Goal: Task Accomplishment & Management: Complete application form

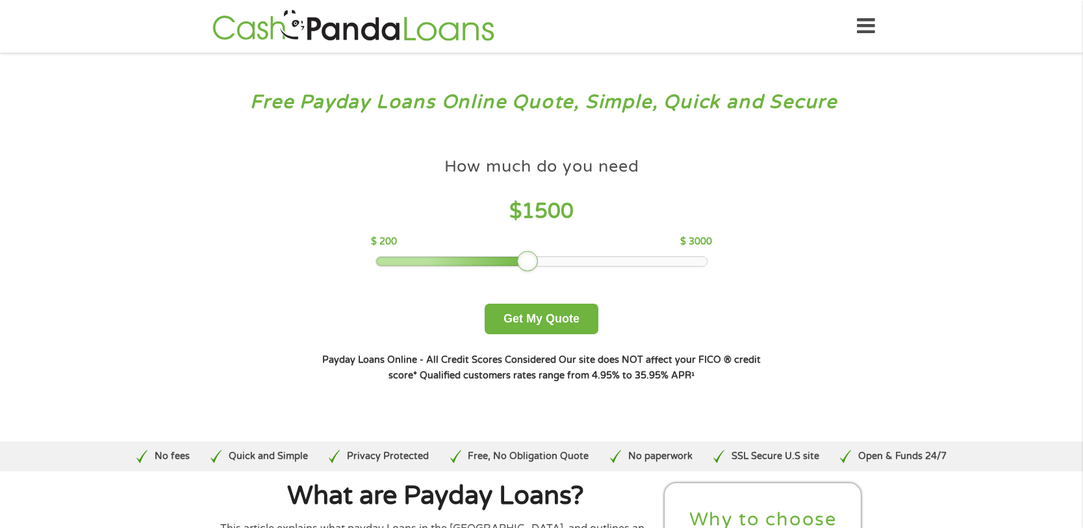
drag, startPoint x: 474, startPoint y: 262, endPoint x: 534, endPoint y: 263, distance: 59.8
click at [534, 263] on div at bounding box center [527, 261] width 21 height 21
drag, startPoint x: 534, startPoint y: 263, endPoint x: 593, endPoint y: 254, distance: 60.4
click at [593, 254] on div at bounding box center [587, 261] width 21 height 21
click at [552, 312] on button "Get My Quote" at bounding box center [542, 319] width 114 height 31
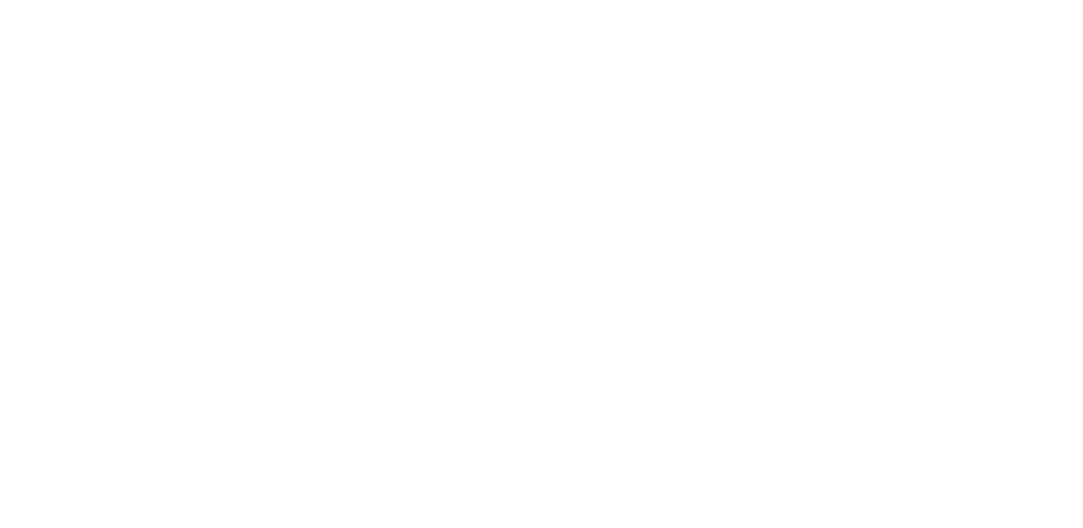
click at [0, 0] on html at bounding box center [0, 0] width 0 height 0
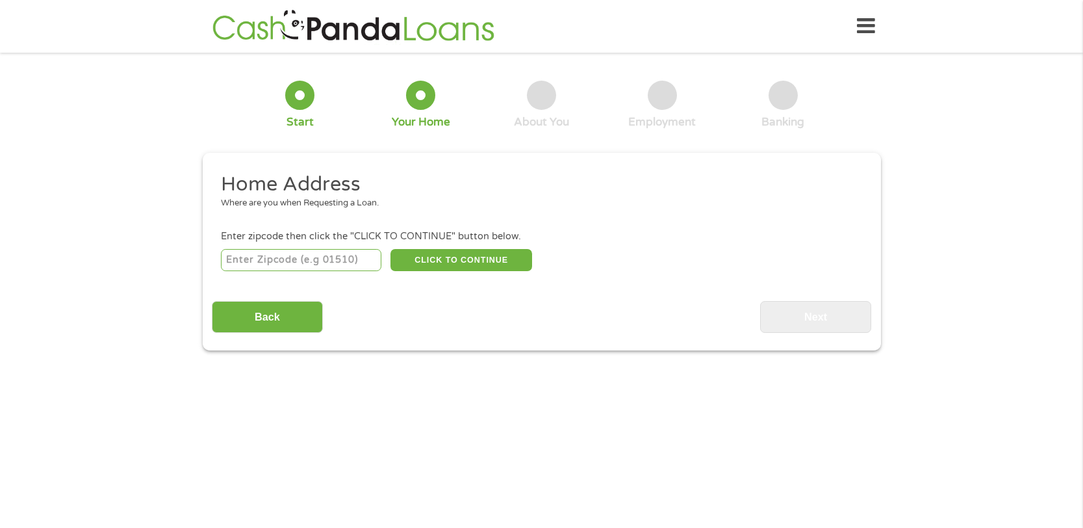
click at [328, 263] on input "number" at bounding box center [301, 260] width 161 height 22
type input "80260"
click at [283, 311] on input "Back" at bounding box center [267, 317] width 111 height 32
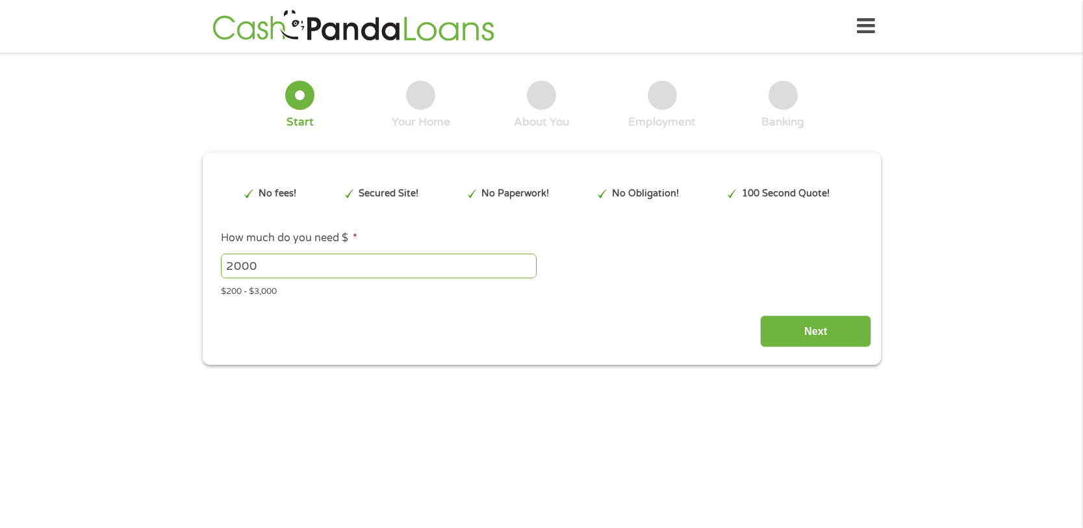
scroll to position [5, 5]
click at [809, 322] on input "Next" at bounding box center [815, 331] width 111 height 32
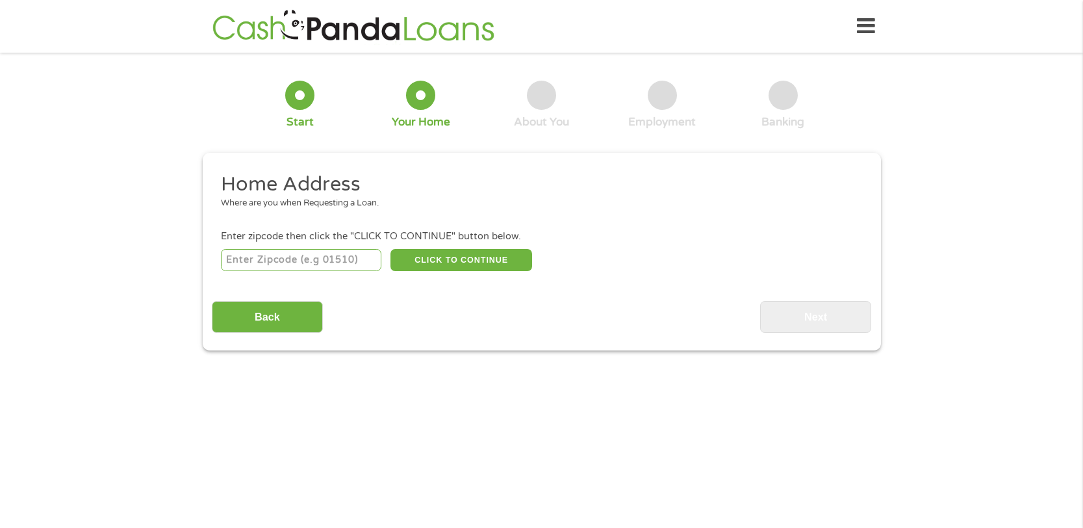
click at [316, 265] on input "number" at bounding box center [301, 260] width 161 height 22
type input "80260"
click at [484, 253] on button "CLICK TO CONTINUE" at bounding box center [462, 260] width 142 height 22
type input "80260"
type input "[GEOGRAPHIC_DATA]"
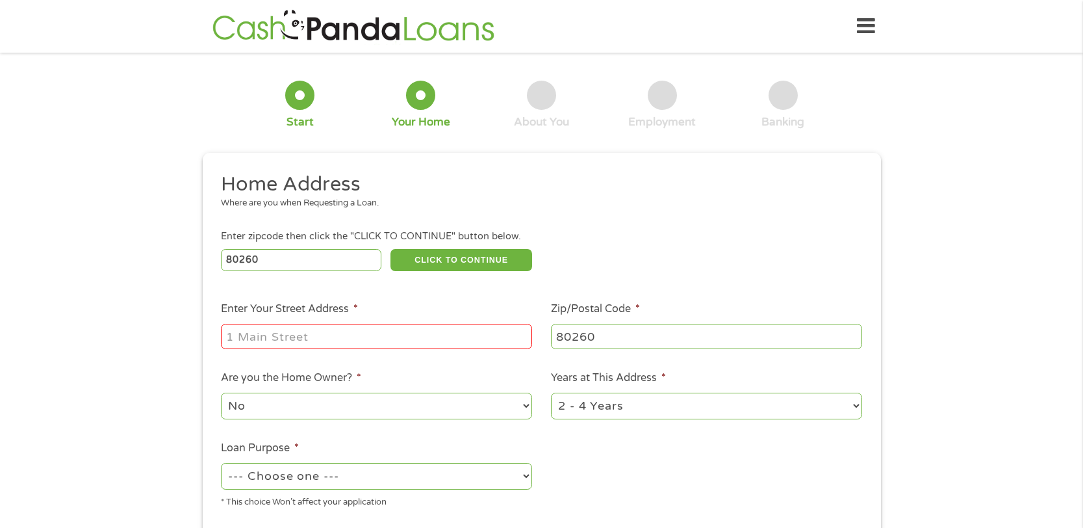
click at [353, 342] on input "Enter Your Street Address *" at bounding box center [376, 336] width 311 height 25
type input "[STREET_ADDRESS]"
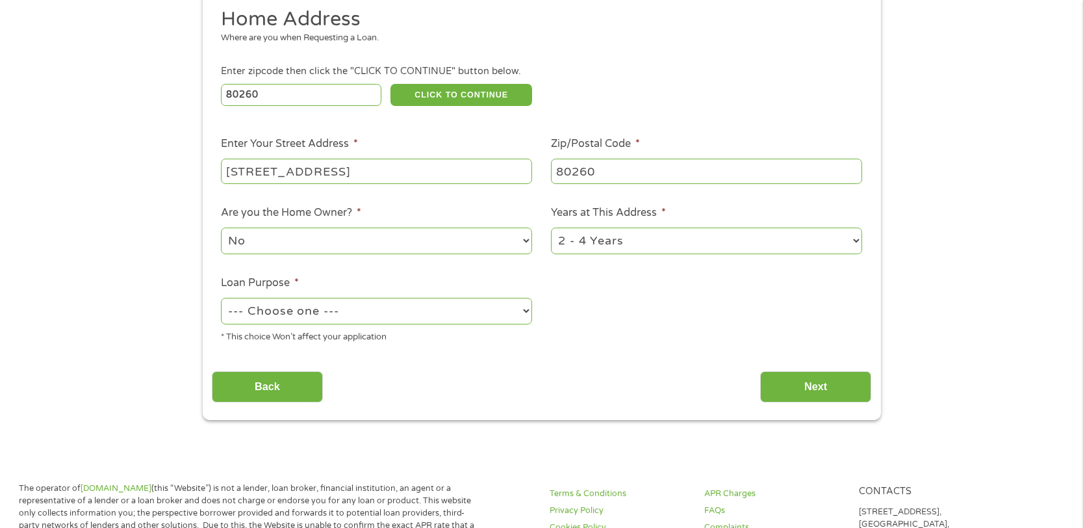
scroll to position [195, 0]
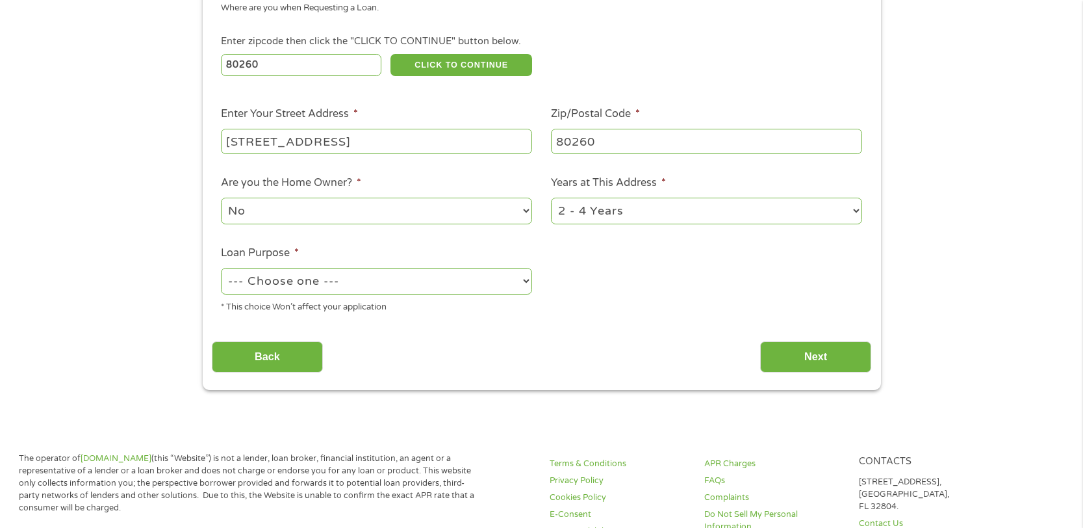
click at [525, 279] on select "--- Choose one --- Pay Bills Debt Consolidation Home Improvement Major Purchase…" at bounding box center [376, 281] width 311 height 27
select select "paybills"
click at [221, 268] on select "--- Choose one --- Pay Bills Debt Consolidation Home Improvement Major Purchase…" at bounding box center [376, 281] width 311 height 27
click at [822, 345] on input "Next" at bounding box center [815, 357] width 111 height 32
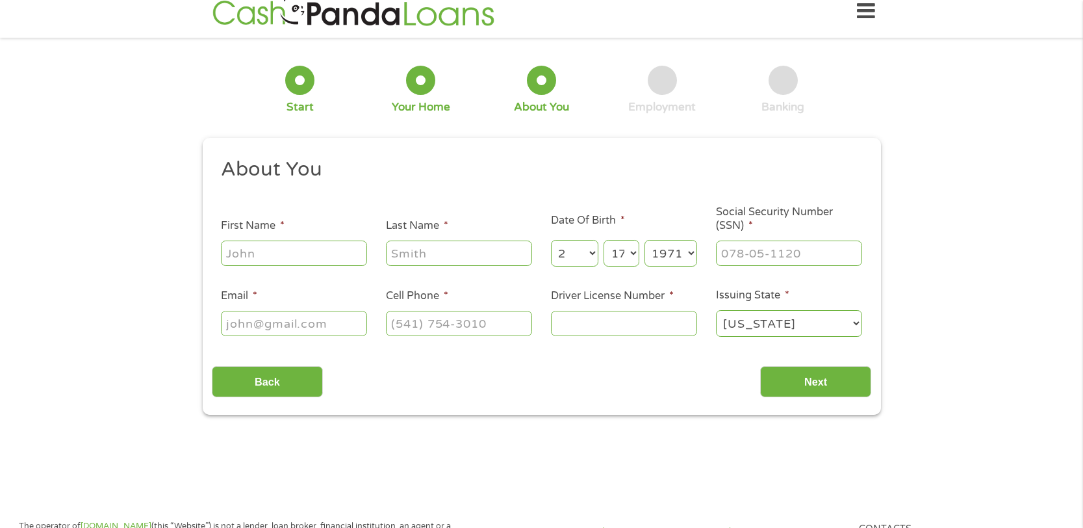
scroll to position [0, 0]
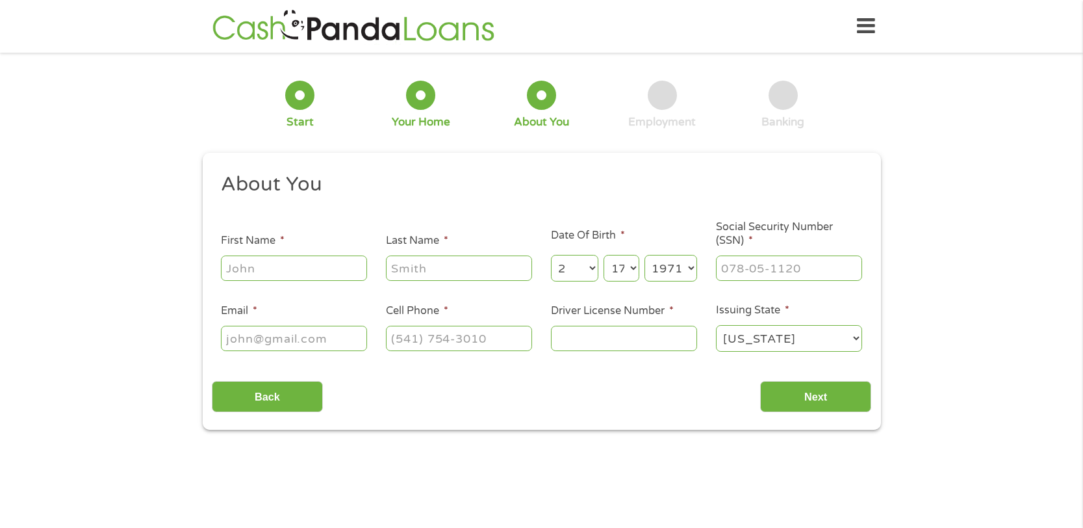
click at [279, 275] on input "First Name *" at bounding box center [294, 267] width 146 height 25
type input "[PERSON_NAME]"
type input "[PERSON_NAME][EMAIL_ADDRESS][DOMAIN_NAME]"
type input "[PHONE_NUMBER]"
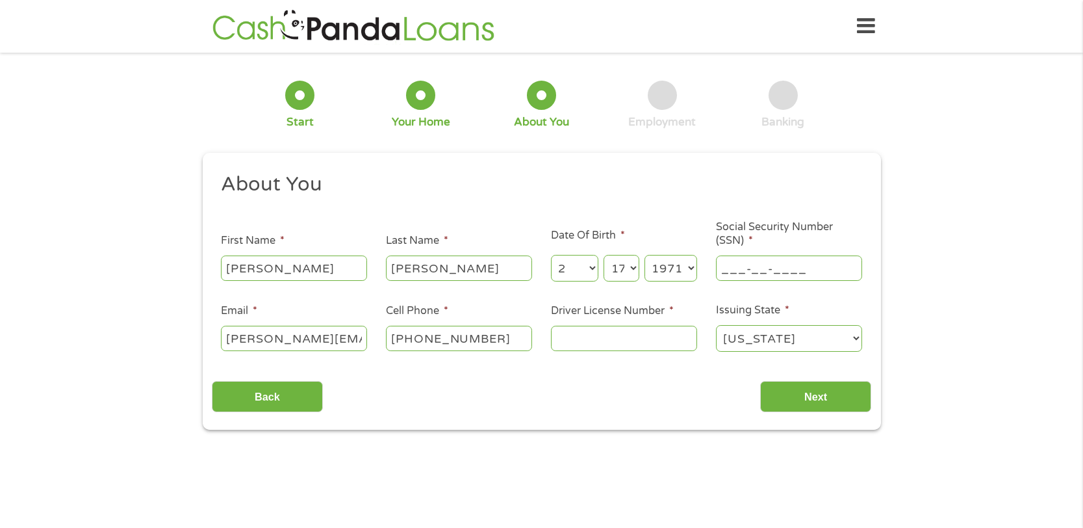
click at [820, 275] on input "___-__-____" at bounding box center [789, 267] width 146 height 25
type input "521-45-8198"
click at [497, 335] on div "[PHONE_NUMBER]" at bounding box center [459, 339] width 146 height 30
type input "[PHONE_NUMBER]"
click at [557, 330] on input "Driver License Number *" at bounding box center [624, 338] width 146 height 25
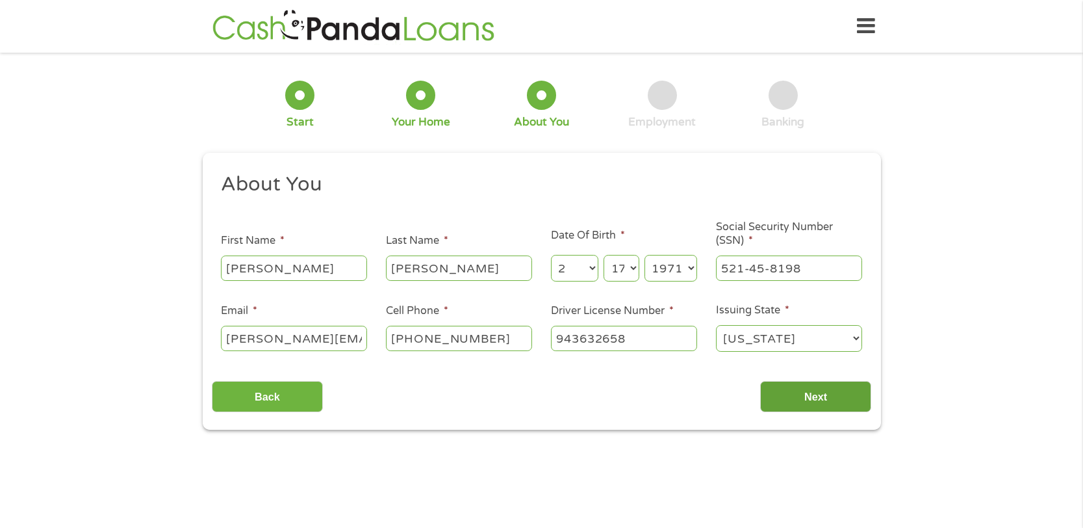
type input "943632658"
click at [818, 404] on input "Next" at bounding box center [815, 397] width 111 height 32
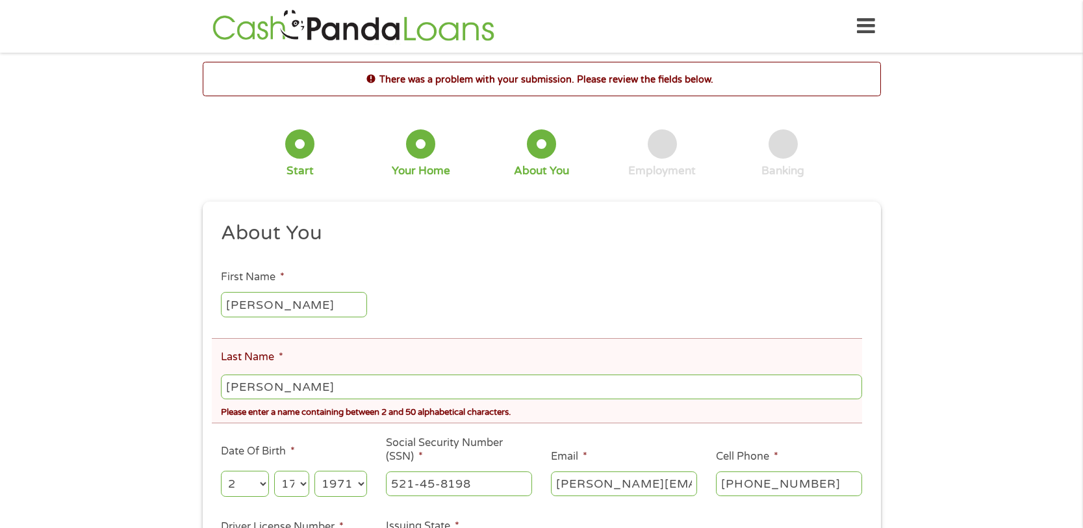
scroll to position [5, 5]
click at [274, 387] on input "[PERSON_NAME]" at bounding box center [541, 386] width 641 height 25
click at [331, 453] on li "Date Of Birth * Month Month 1 2 3 4 5 6 7 8 9 10 11 12 Day Day 1 2 3 4 5 6 7 8 …" at bounding box center [294, 471] width 165 height 56
drag, startPoint x: 135, startPoint y: 391, endPoint x: 81, endPoint y: 396, distance: 54.8
click at [53, 383] on div "There was a problem with your submission. Please review the fields below. 1 Sta…" at bounding box center [541, 354] width 1083 height 584
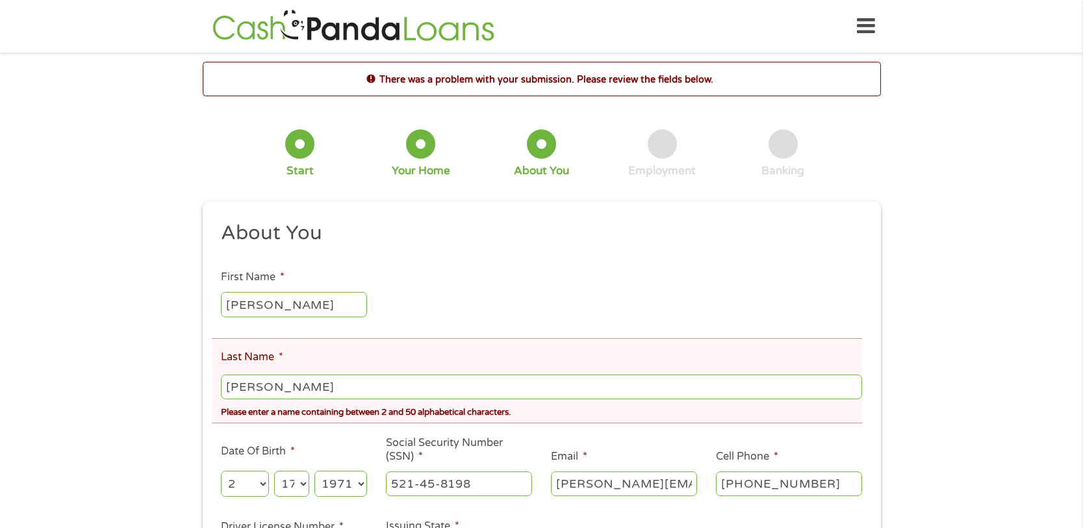
click at [932, 458] on div "There was a problem with your submission. Please review the fields below. 1 Sta…" at bounding box center [541, 354] width 1083 height 584
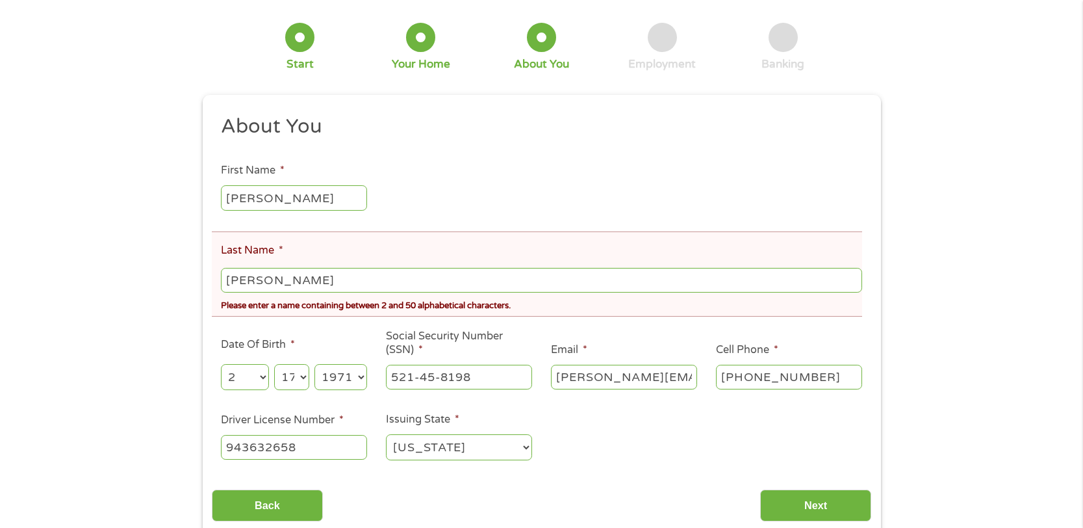
scroll to position [130, 0]
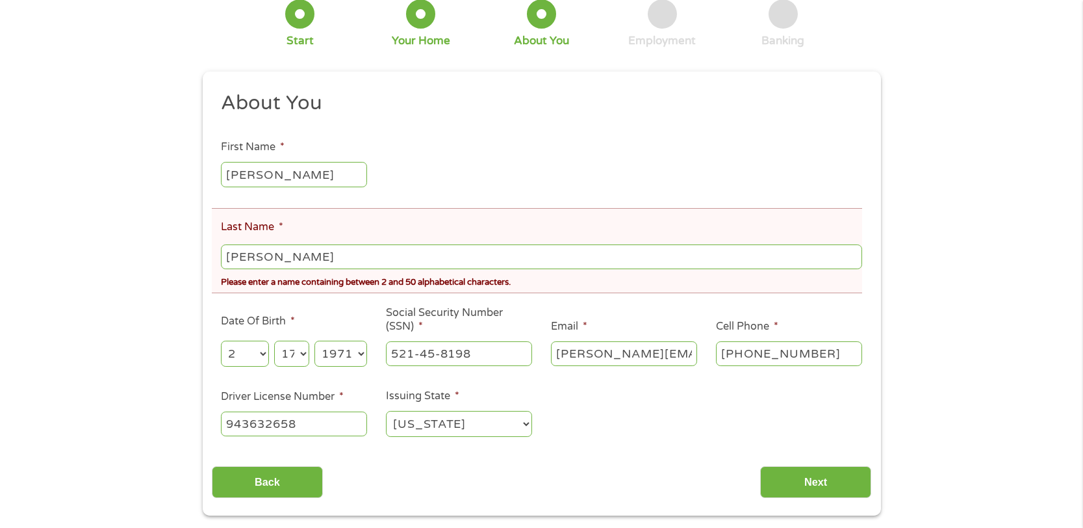
drag, startPoint x: 317, startPoint y: 261, endPoint x: 34, endPoint y: 270, distance: 282.9
click at [32, 258] on div "There was a problem with your submission. Please review the fields below. 1 Sta…" at bounding box center [541, 224] width 1083 height 584
type input "[PERSON_NAME]"
click at [465, 242] on div "[PERSON_NAME]" at bounding box center [541, 257] width 641 height 30
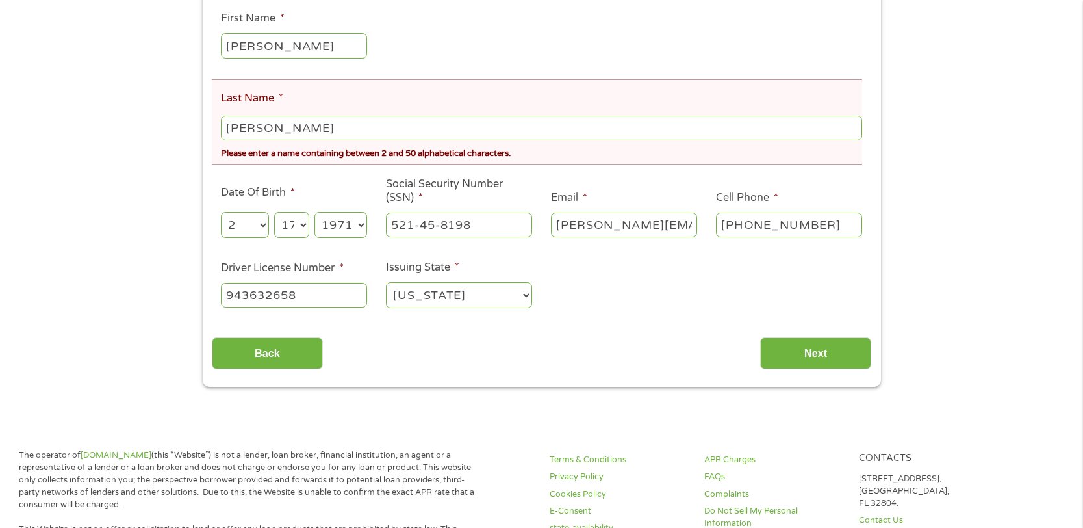
scroll to position [260, 0]
click at [584, 369] on div "This field is hidden when viewing the form gclid EAIaIQobChMI5KDbndH0jwMVYLMDAB…" at bounding box center [542, 164] width 679 height 444
click at [838, 357] on input "Next" at bounding box center [815, 352] width 111 height 32
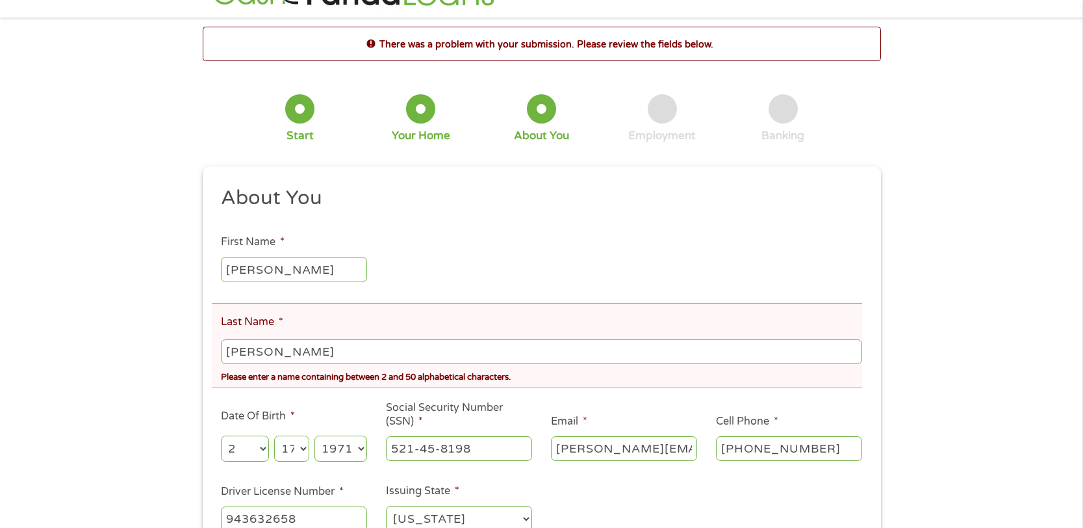
scroll to position [65, 0]
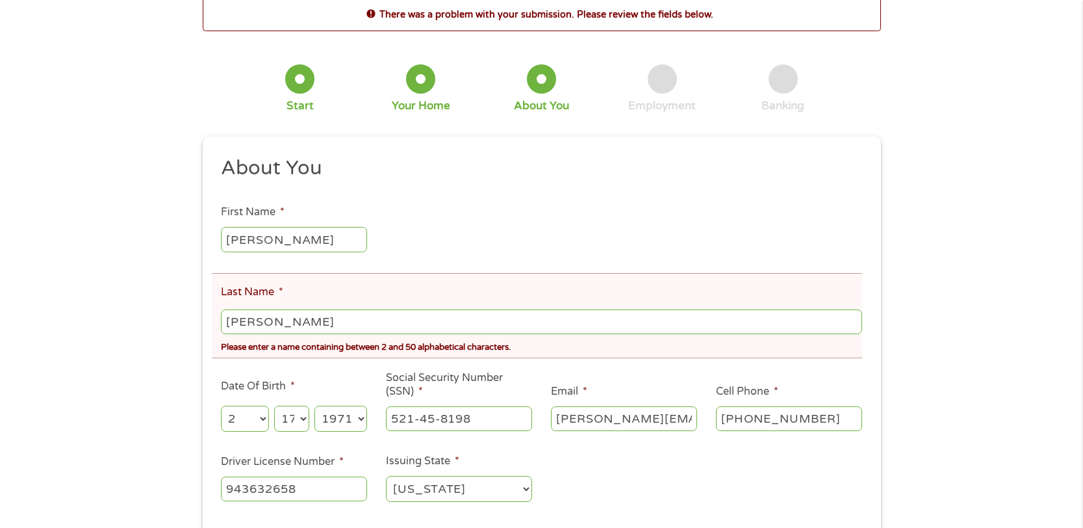
drag, startPoint x: 367, startPoint y: 324, endPoint x: 51, endPoint y: 333, distance: 316.0
click at [51, 332] on div "There was a problem with your submission. Please review the fields below. 1 Sta…" at bounding box center [541, 289] width 1083 height 584
click at [339, 374] on ul "About You This field is hidden when viewing the form Title * --- Choose one ---…" at bounding box center [542, 334] width 660 height 359
drag, startPoint x: 361, startPoint y: 328, endPoint x: -15, endPoint y: 328, distance: 375.7
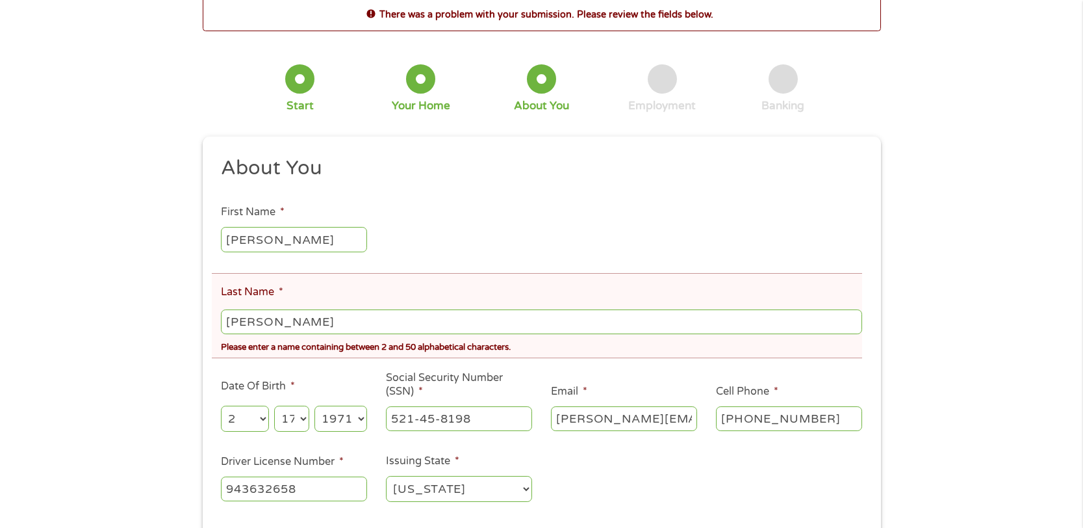
click at [399, 245] on ul "About You This field is hidden when viewing the form Title * --- Choose one ---…" at bounding box center [542, 334] width 660 height 359
click at [221, 307] on div at bounding box center [221, 307] width 0 height 0
click at [217, 92] on div "1 Start 2 Your Home 3 About You 4 Employment 5 Banking 6" at bounding box center [542, 88] width 679 height 86
drag, startPoint x: 290, startPoint y: 324, endPoint x: 77, endPoint y: 329, distance: 212.6
click at [77, 329] on div "There was a problem with your submission. Please review the fields below. 1 Sta…" at bounding box center [541, 289] width 1083 height 584
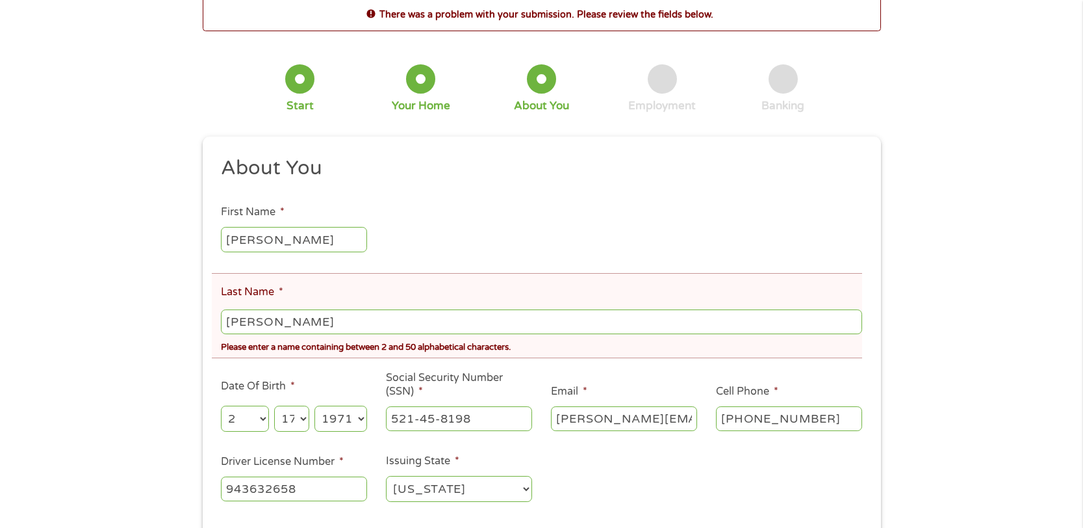
type input "RomeroMccuistion"
click at [286, 288] on li "Last Name * RomeroMccuistion Please enter a name containing between 2 and 50 al…" at bounding box center [537, 315] width 651 height 85
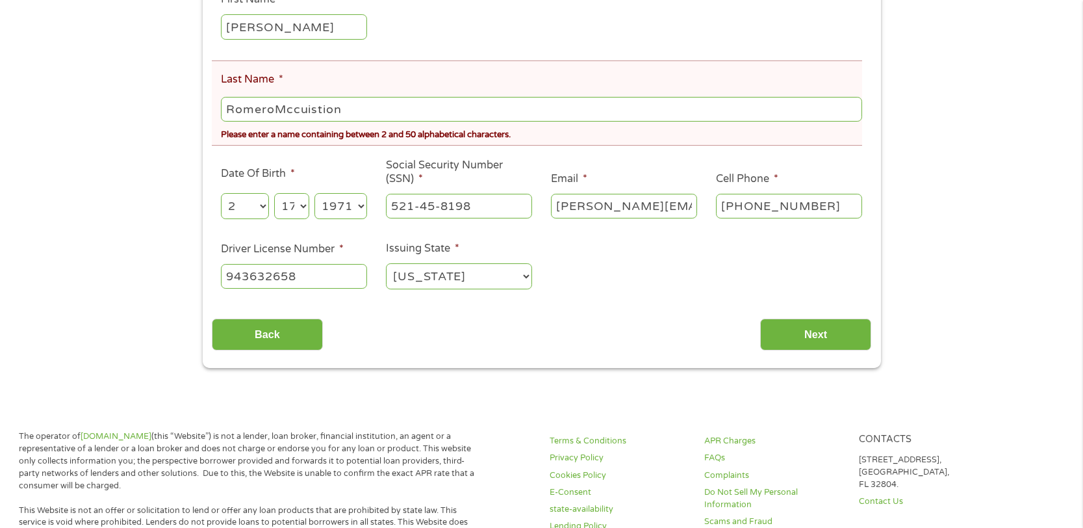
scroll to position [390, 0]
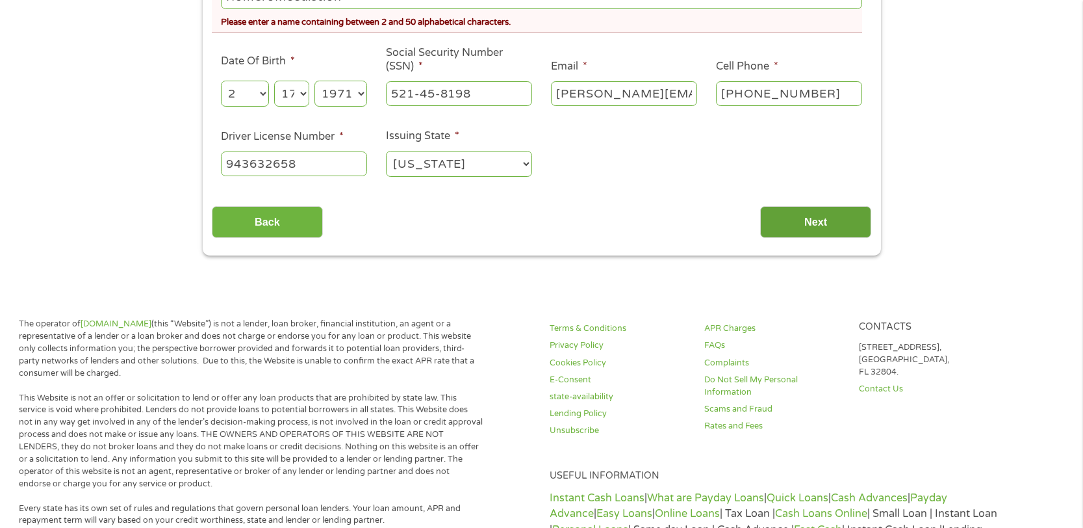
click at [803, 226] on input "Next" at bounding box center [815, 222] width 111 height 32
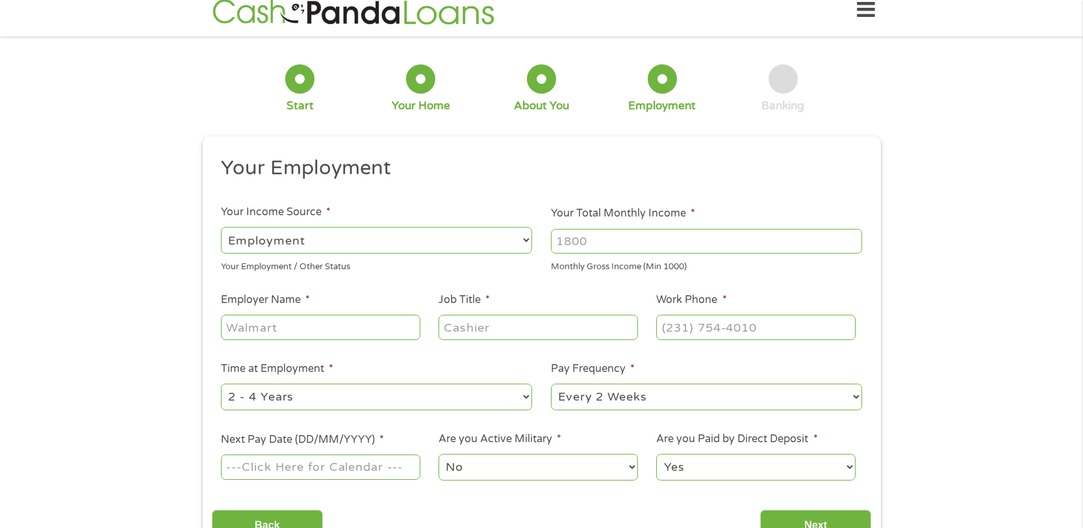
scroll to position [0, 0]
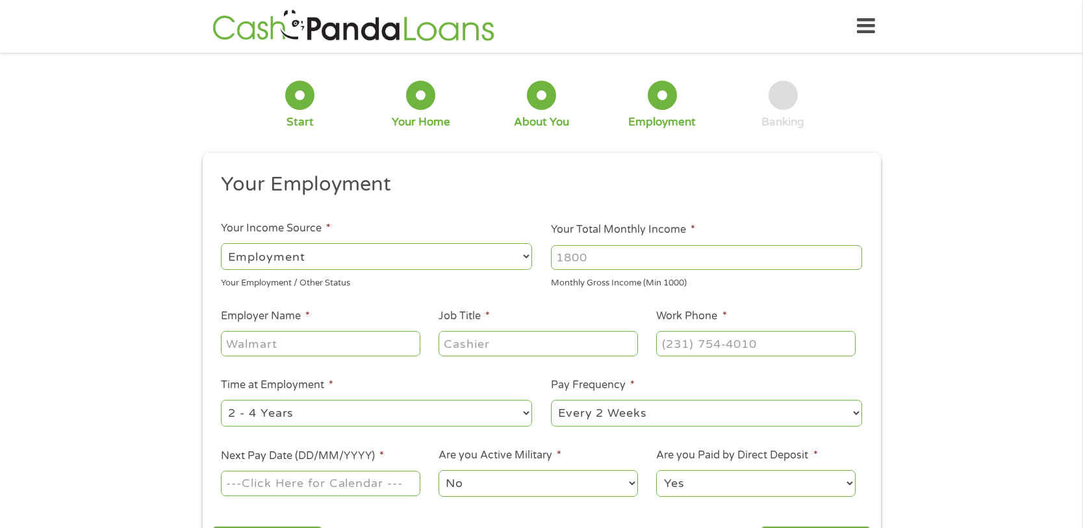
click at [454, 263] on select "--- Choose one --- Employment [DEMOGRAPHIC_DATA] Benefits" at bounding box center [376, 256] width 311 height 27
click at [221, 243] on select "--- Choose one --- Employment [DEMOGRAPHIC_DATA] Benefits" at bounding box center [376, 256] width 311 height 27
click at [626, 259] on input "Your Total Monthly Income *" at bounding box center [706, 257] width 311 height 25
click at [853, 260] on input "1000" at bounding box center [706, 257] width 311 height 25
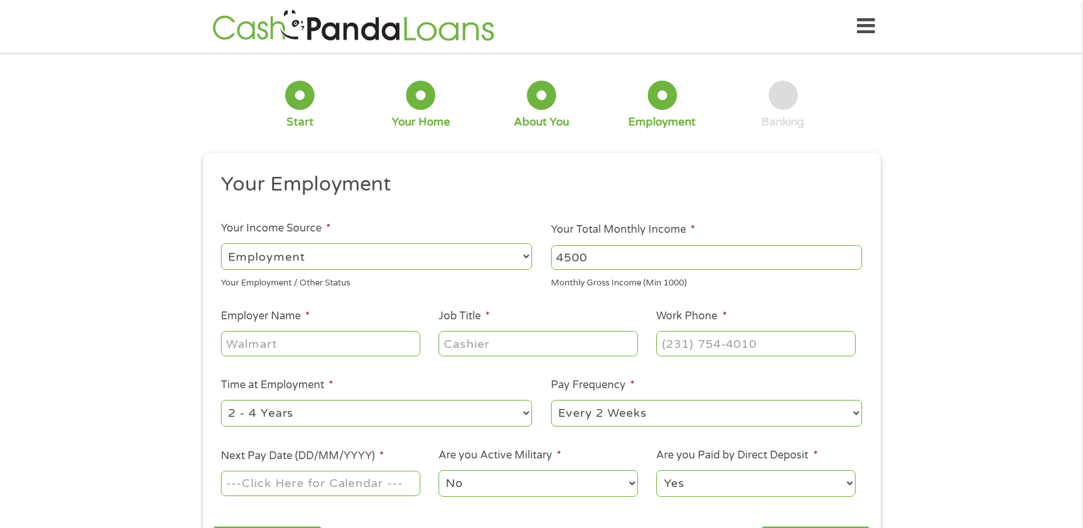
type input "4500"
click at [282, 348] on input "Employer Name *" at bounding box center [320, 343] width 199 height 25
type input "S"
type input "[PERSON_NAME] Partnership"
click at [571, 340] on input "Job Title *" at bounding box center [538, 343] width 199 height 25
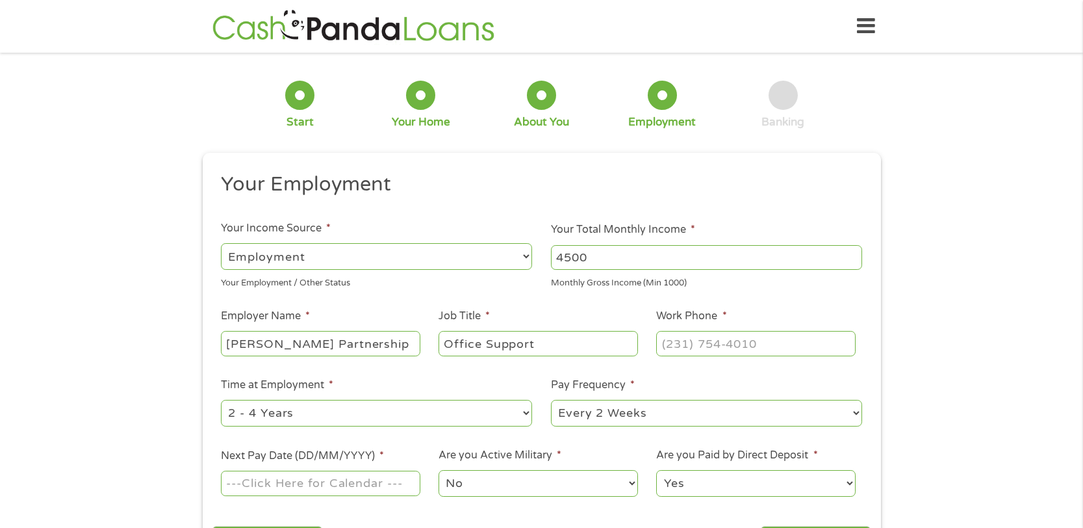
type input "Office Support"
click at [740, 354] on input "(___) ___-____" at bounding box center [755, 343] width 199 height 25
click at [687, 345] on input "(___) ___-_303" at bounding box center [755, 343] width 199 height 25
type input "[PHONE_NUMBER]"
click at [422, 377] on li "Time at Employment * --- Choose one --- 1 Year or less 1 - 2 Years 2 - 4 Years …" at bounding box center [377, 402] width 330 height 51
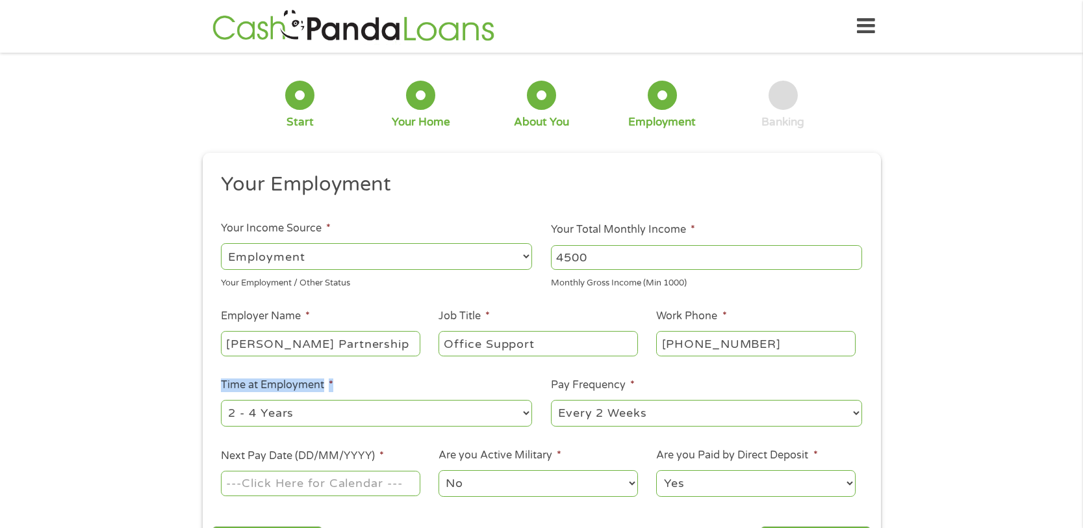
drag, startPoint x: 422, startPoint y: 377, endPoint x: 525, endPoint y: 413, distance: 108.7
click at [525, 413] on select "--- Choose one --- 1 Year or less 1 - 2 Years 2 - 4 Years Over 4 Years" at bounding box center [376, 413] width 311 height 27
select select "60months"
click at [221, 400] on select "--- Choose one --- 1 Year or less 1 - 2 Years 2 - 4 Years Over 4 Years" at bounding box center [376, 413] width 311 height 27
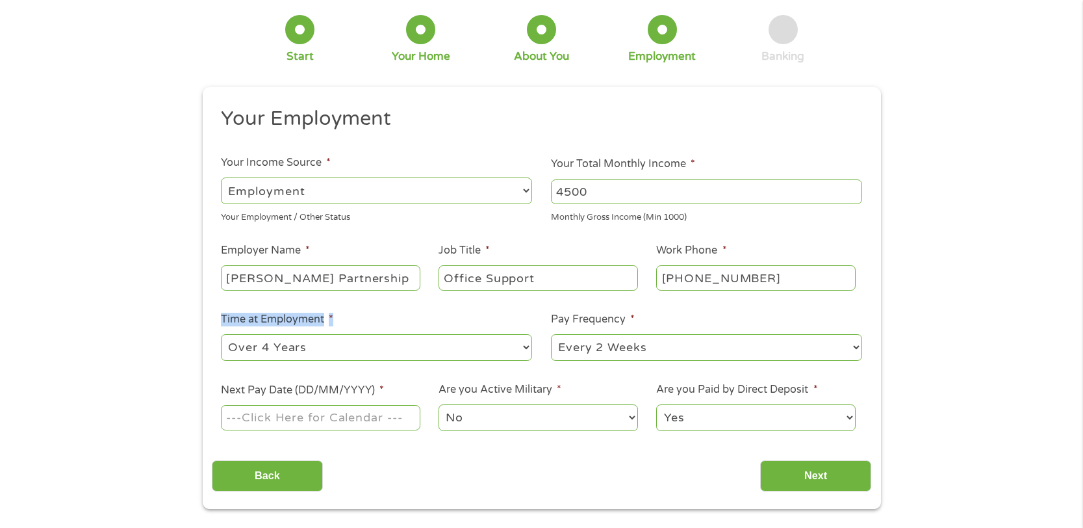
scroll to position [195, 0]
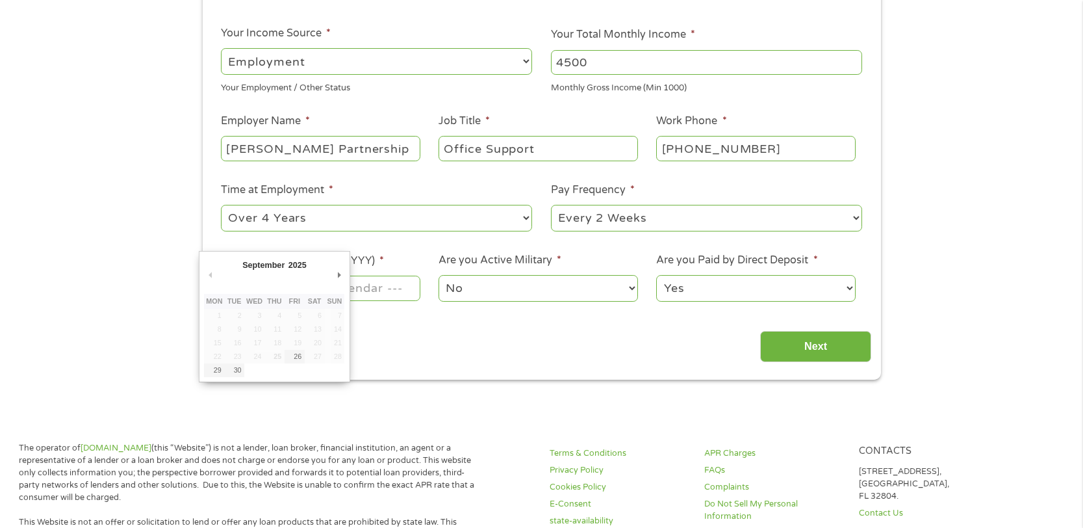
click at [388, 285] on input "Next Pay Date (DD/MM/YYYY) *" at bounding box center [320, 288] width 199 height 25
type input "[DATE]"
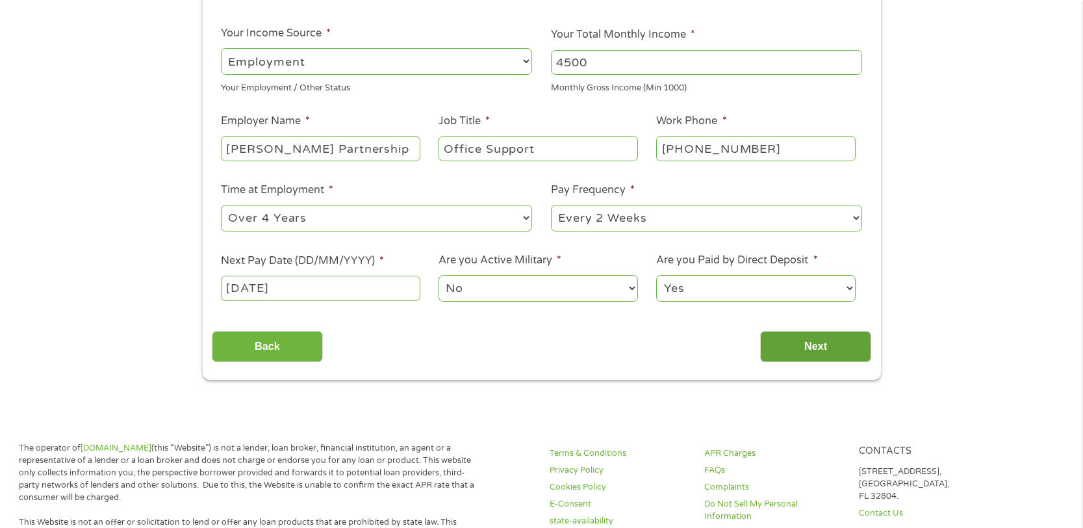
click at [803, 339] on input "Next" at bounding box center [815, 347] width 111 height 32
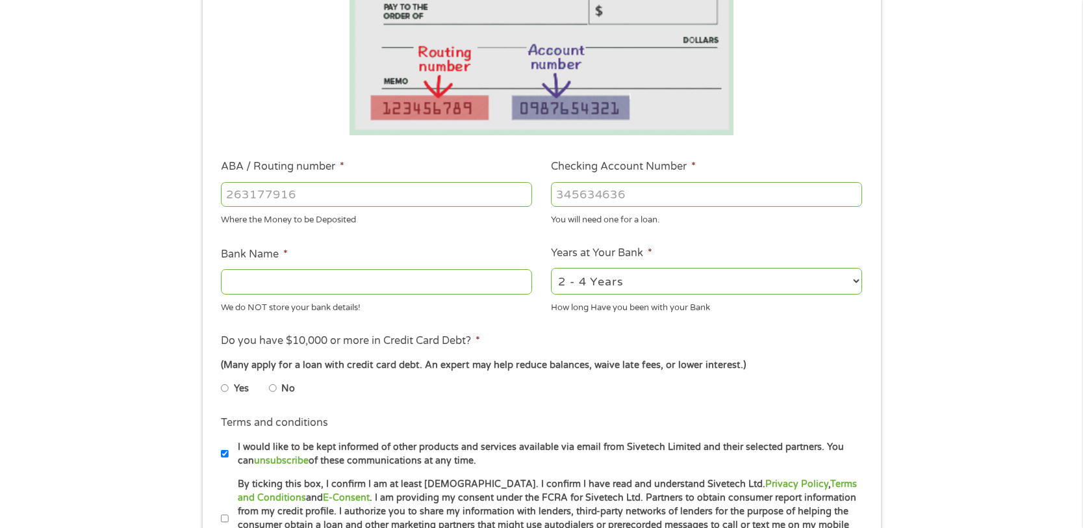
scroll to position [260, 0]
click at [304, 201] on input "ABA / Routing number *" at bounding box center [376, 193] width 311 height 25
type input "0"
type input "107001481"
type input "ACADEMY BANK"
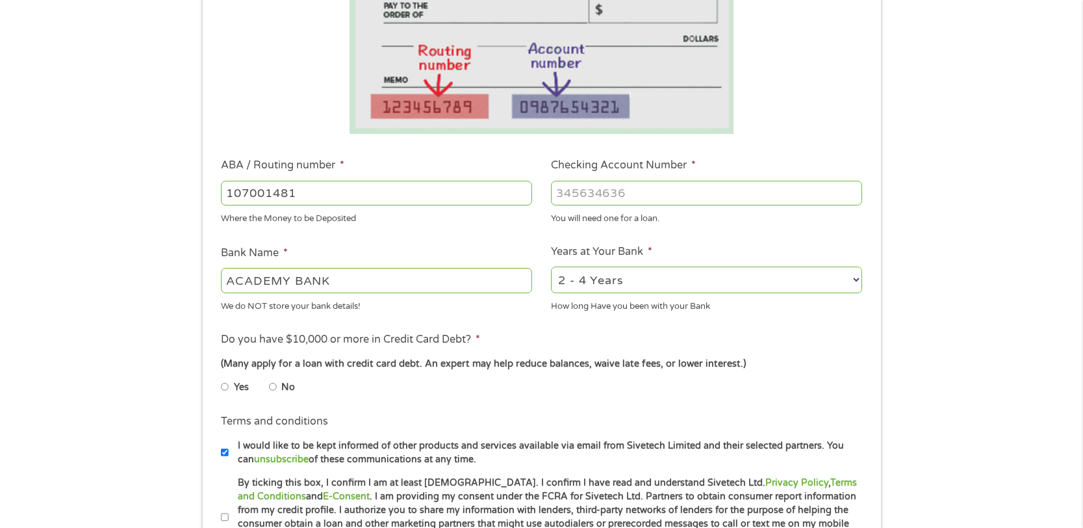
type input "107001481"
click at [599, 193] on input "Checking Account Number *" at bounding box center [706, 193] width 311 height 25
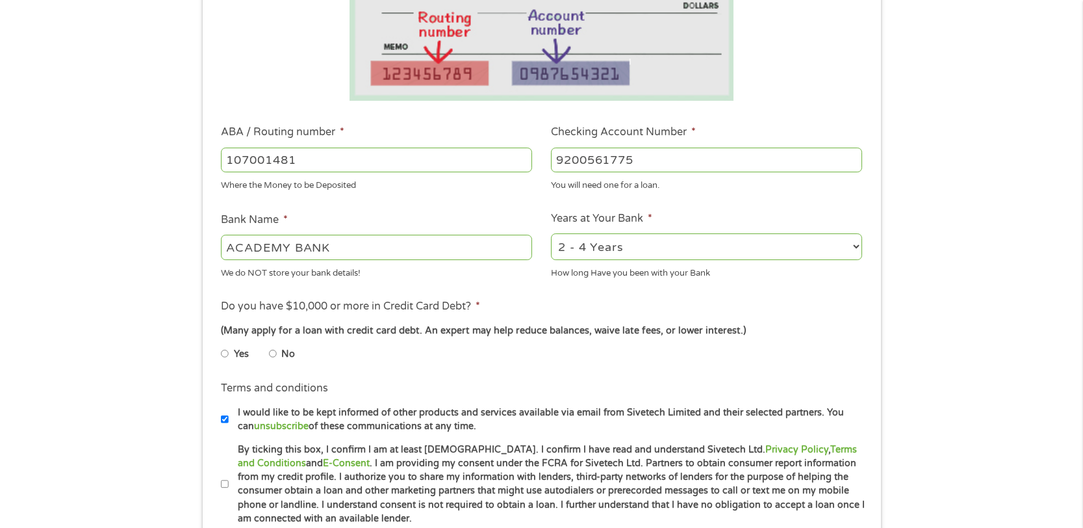
scroll to position [390, 0]
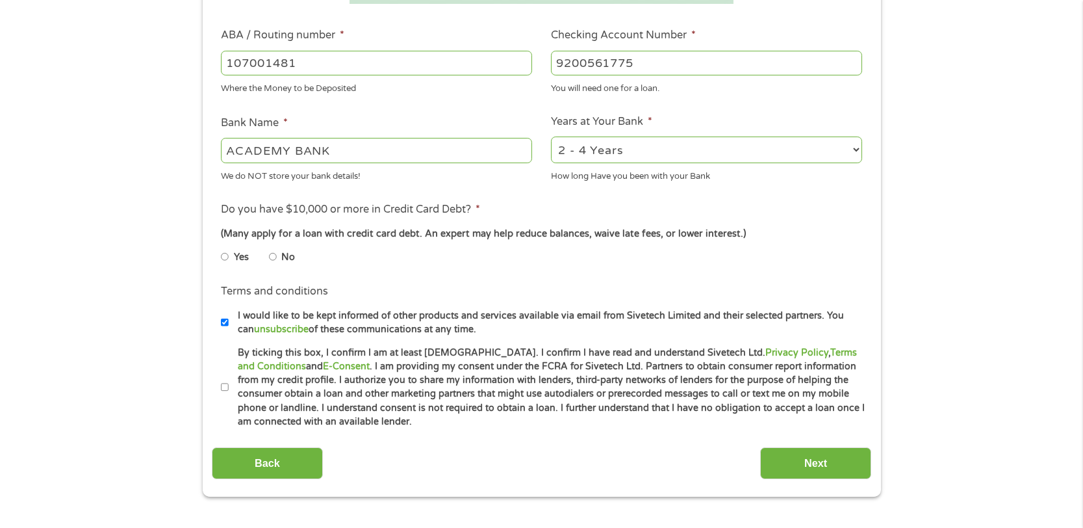
type input "9200561775"
click at [226, 381] on input "By ticking this box, I confirm I am at least [DEMOGRAPHIC_DATA]. I confirm I ha…" at bounding box center [225, 387] width 8 height 21
checkbox input "true"
click at [274, 255] on input "No" at bounding box center [273, 256] width 8 height 21
radio input "true"
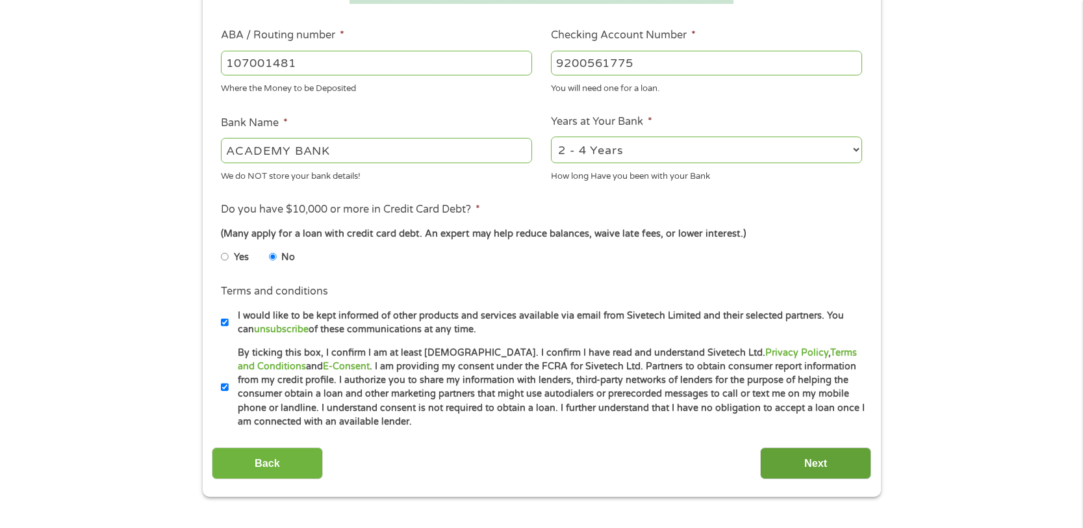
click at [812, 461] on input "Next" at bounding box center [815, 463] width 111 height 32
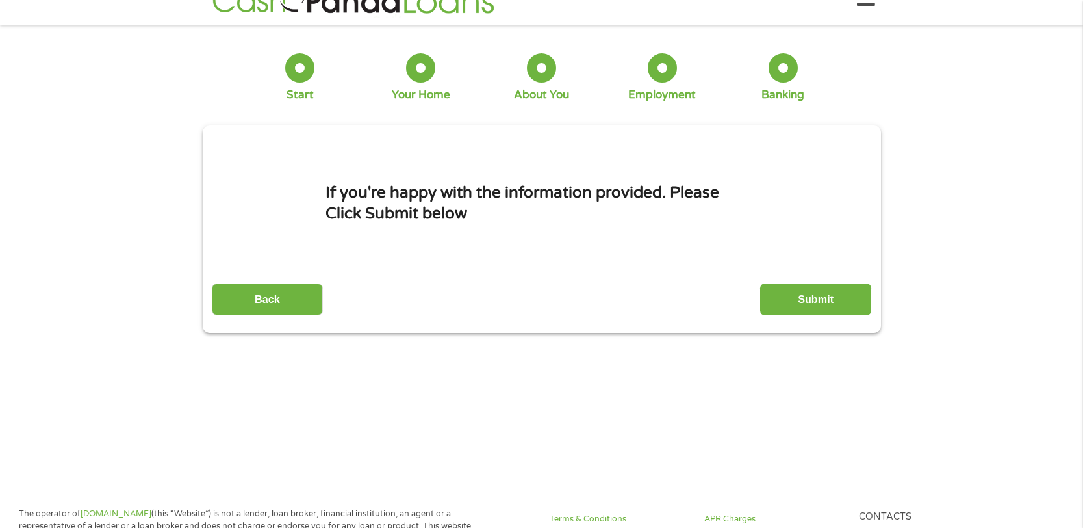
scroll to position [0, 0]
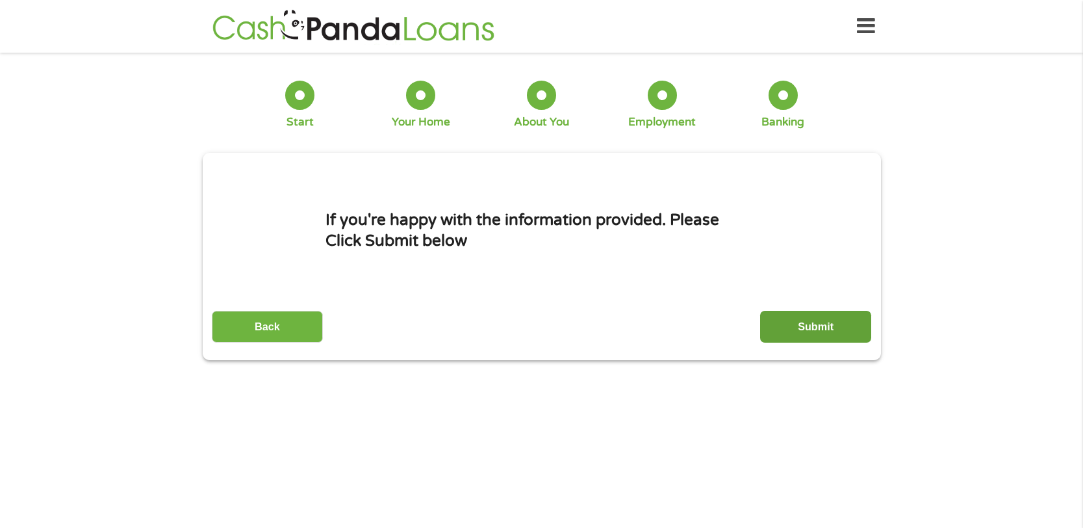
click at [823, 317] on input "Submit" at bounding box center [815, 327] width 111 height 32
